Goal: Transaction & Acquisition: Purchase product/service

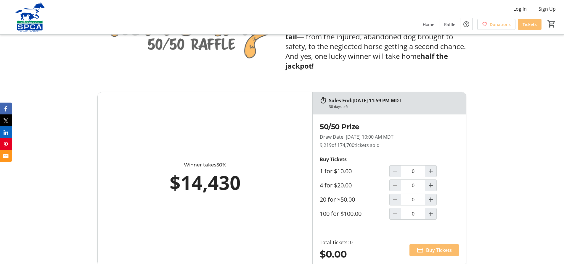
scroll to position [326, 0]
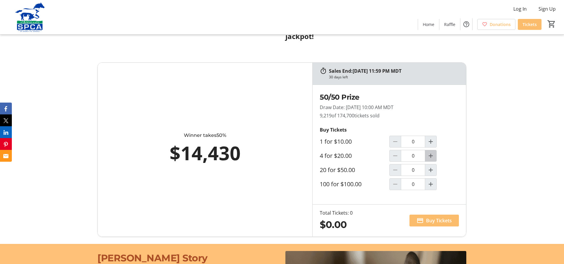
click at [431, 156] on mat-icon "Increment by one" at bounding box center [430, 155] width 7 height 7
type input "1"
click at [430, 221] on span "Buy Tickets" at bounding box center [439, 220] width 26 height 7
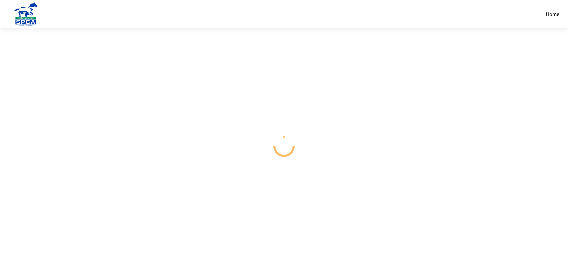
select select "CA"
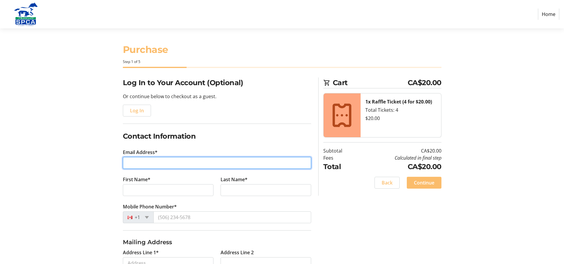
click at [156, 162] on input "Email Address*" at bounding box center [217, 163] width 188 height 12
type input "[EMAIL_ADDRESS][PERSON_NAME][DOMAIN_NAME]"
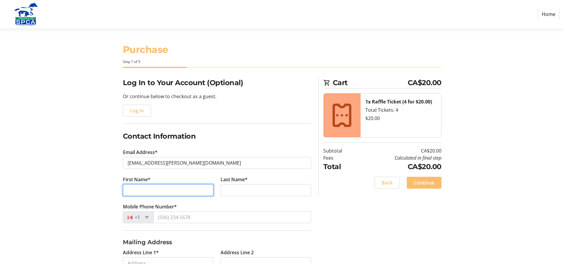
click at [126, 188] on input "First Name*" at bounding box center [168, 190] width 91 height 12
type input "[PERSON_NAME]"
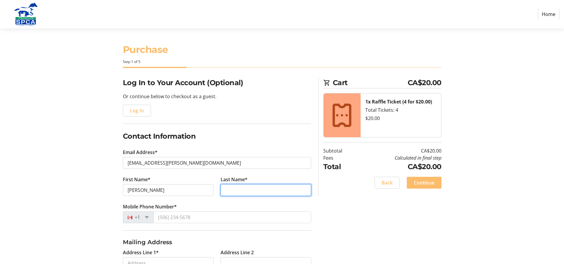
click at [228, 189] on input "Last Name*" at bounding box center [265, 190] width 91 height 12
type input "Dowson"
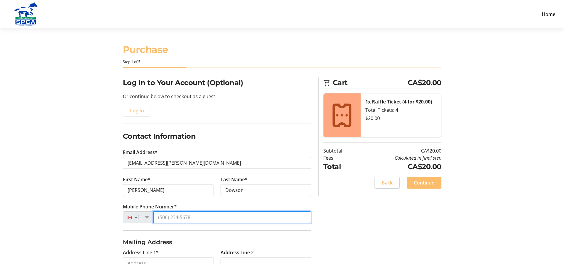
click at [194, 216] on input "Mobile Phone Number*" at bounding box center [232, 218] width 158 height 12
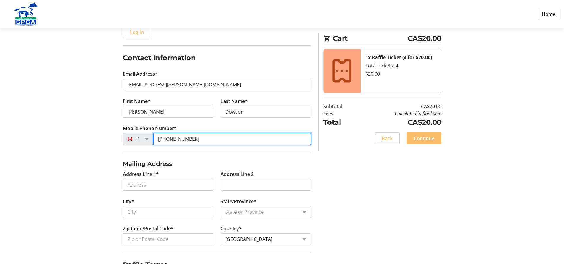
scroll to position [89, 0]
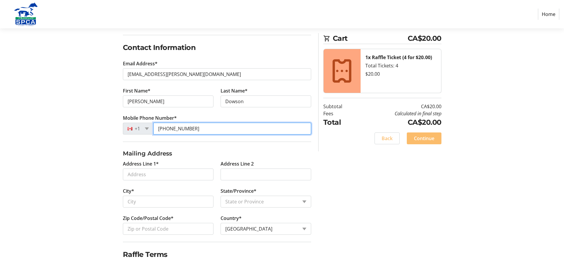
type input "[PHONE_NUMBER]"
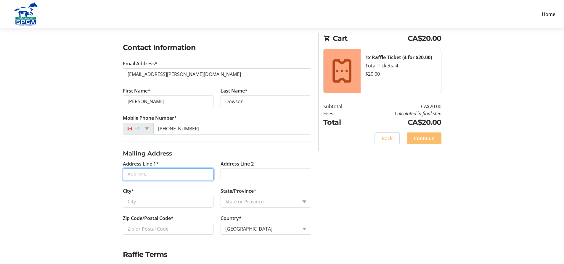
click at [136, 176] on input "Address Line 1*" at bounding box center [168, 175] width 91 height 12
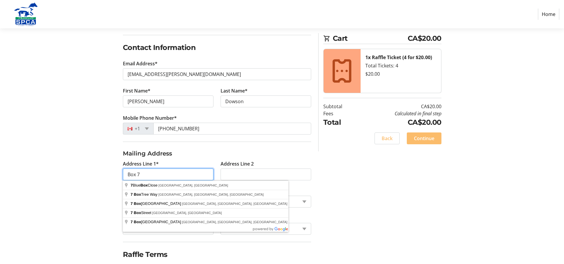
type input "Box 7"
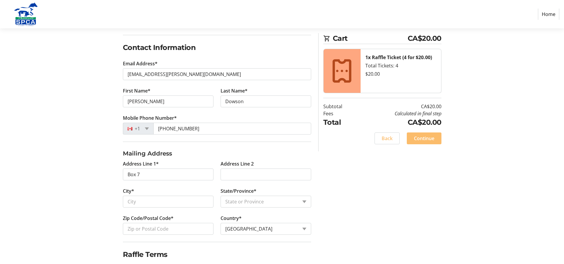
click at [80, 223] on section "Purchase Step 1 of 5 Cart CA$20.00 1x Raffle Ticket (4 for $20.00) Total Ticket…" at bounding box center [282, 113] width 564 height 347
click at [141, 203] on input "City*" at bounding box center [168, 202] width 91 height 12
type input "Lundbreck"
click at [304, 200] on select "State or Province State or Province [GEOGRAPHIC_DATA] [GEOGRAPHIC_DATA] [GEOGRA…" at bounding box center [265, 202] width 91 height 12
select select "AB"
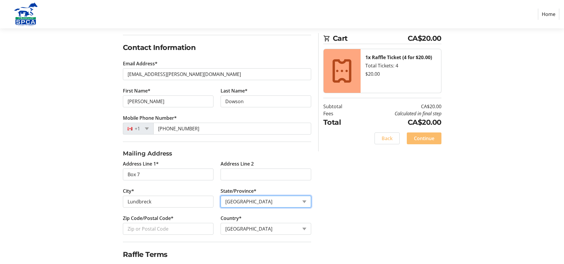
click at [220, 196] on select "State or Province State or Province [GEOGRAPHIC_DATA] [GEOGRAPHIC_DATA] [GEOGRA…" at bounding box center [265, 202] width 91 height 12
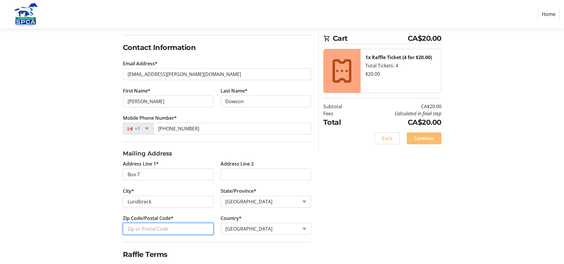
click at [132, 231] on input "Zip Code/Postal Code*" at bounding box center [168, 229] width 91 height 12
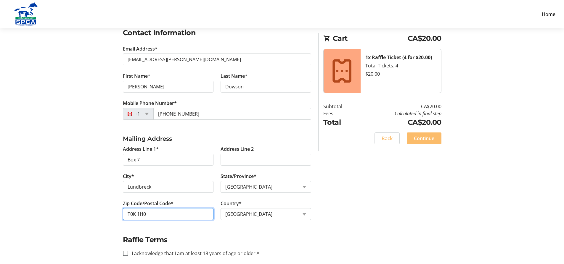
scroll to position [111, 0]
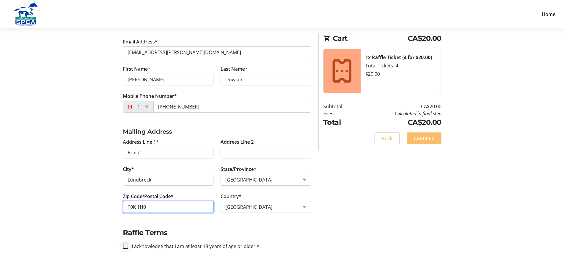
type input "T0K 1H0"
drag, startPoint x: 127, startPoint y: 245, endPoint x: 133, endPoint y: 242, distance: 5.8
click at [128, 244] on div at bounding box center [125, 246] width 5 height 5
click at [125, 246] on input "I acknowledge that I am at least 18 years of age or older.*" at bounding box center [125, 246] width 5 height 5
checkbox input "true"
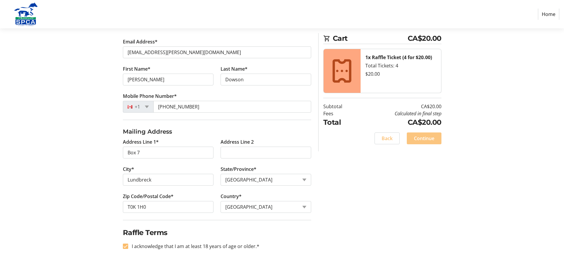
click at [432, 141] on span "Continue" at bounding box center [424, 138] width 20 height 7
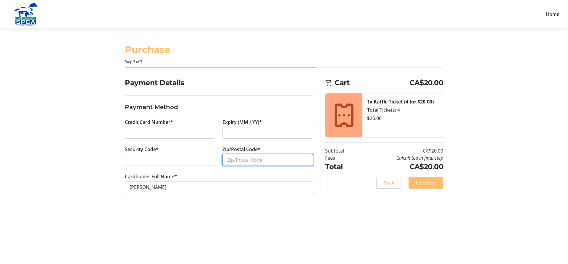
click at [228, 160] on input "Zip/Postal Code*" at bounding box center [268, 160] width 91 height 12
type input "T0K 1H0"
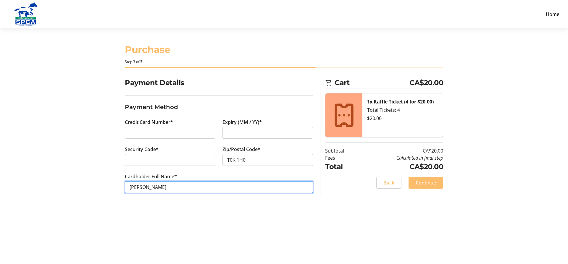
click at [145, 188] on input "[PERSON_NAME]" at bounding box center [219, 187] width 188 height 12
click at [187, 193] on input "[PERSON_NAME]" at bounding box center [219, 187] width 188 height 12
type input "[PERSON_NAME]"
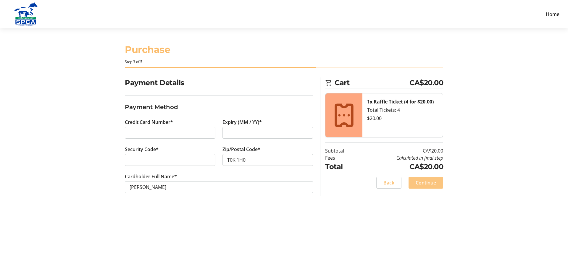
click at [426, 182] on span "Continue" at bounding box center [426, 182] width 20 height 7
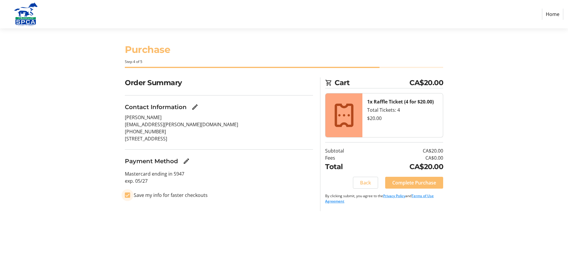
drag, startPoint x: 126, startPoint y: 196, endPoint x: 136, endPoint y: 200, distance: 10.2
click at [127, 196] on input "Save my info for faster checkouts" at bounding box center [127, 195] width 5 height 5
checkbox input "false"
click at [424, 183] on span "Complete Purchase" at bounding box center [414, 182] width 44 height 7
